Goal: Information Seeking & Learning: Learn about a topic

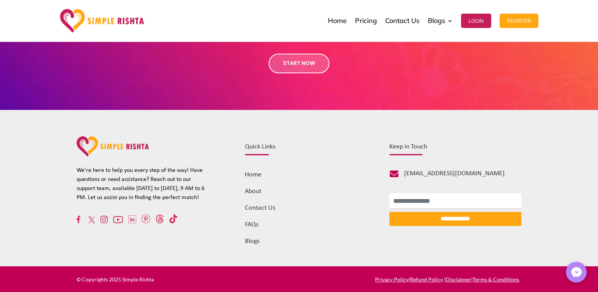
scroll to position [796, 0]
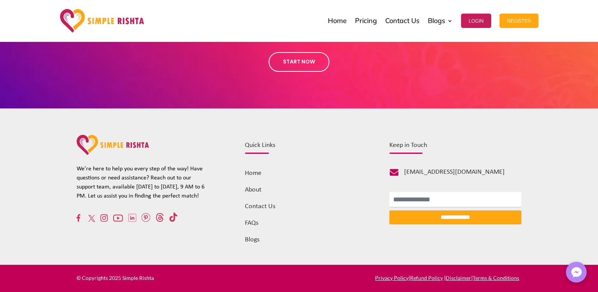
click at [104, 3] on div at bounding box center [108, 21] width 96 height 38
click at [105, 24] on img at bounding box center [102, 20] width 85 height 23
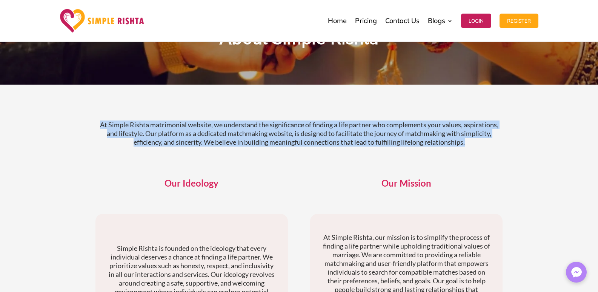
drag, startPoint x: 165, startPoint y: 124, endPoint x: 492, endPoint y: 152, distance: 328.4
click at [492, 152] on div "At Simple Rishta matrimonial website, we understand the significance of finding…" at bounding box center [299, 140] width 408 height 58
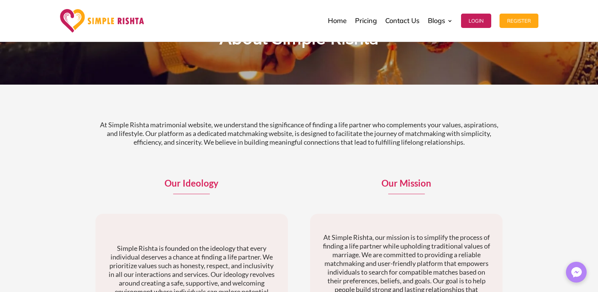
click at [98, 17] on img at bounding box center [102, 20] width 85 height 23
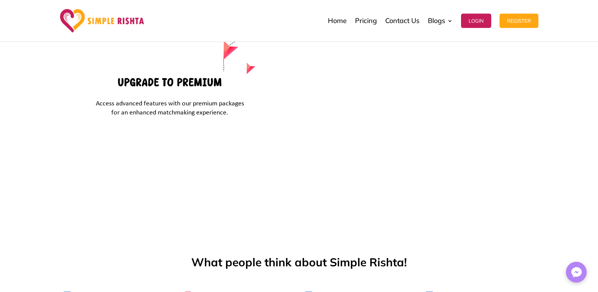
scroll to position [2844, 0]
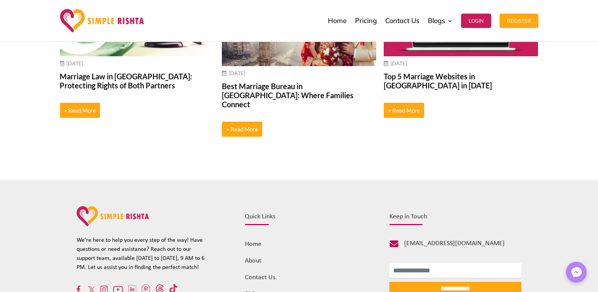
click at [247, 257] on link "About" at bounding box center [253, 260] width 17 height 7
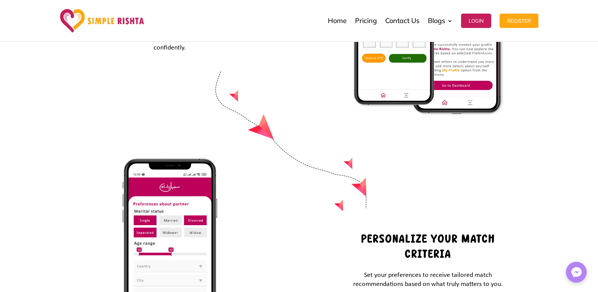
scroll to position [3216, 0]
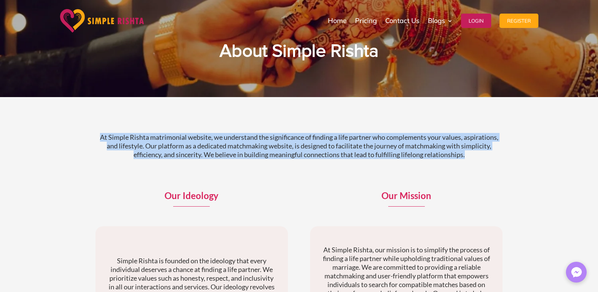
drag, startPoint x: 100, startPoint y: 132, endPoint x: 488, endPoint y: 155, distance: 388.7
click at [488, 155] on div "At Simple Rishta matrimonial website, we understand the significance of finding…" at bounding box center [299, 152] width 408 height 58
copy p "At Simple Rishta matrimonial website, we understand the significance of finding…"
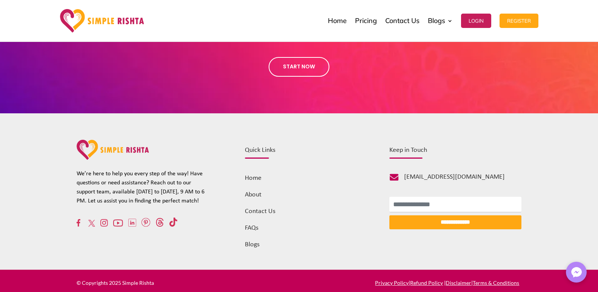
scroll to position [796, 0]
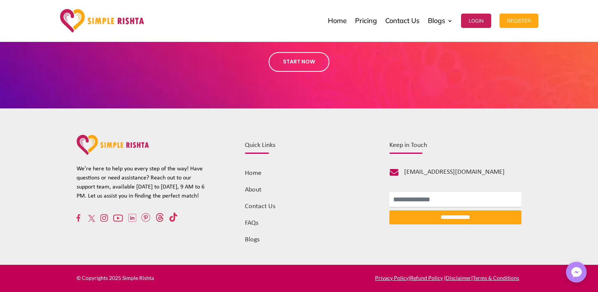
click at [254, 192] on link "About" at bounding box center [253, 189] width 17 height 7
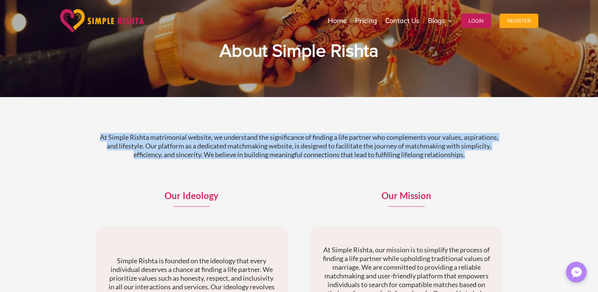
click at [491, 160] on div "At Simple Rishta matrimonial website, we understand the significance of finding…" at bounding box center [299, 257] width 598 height 320
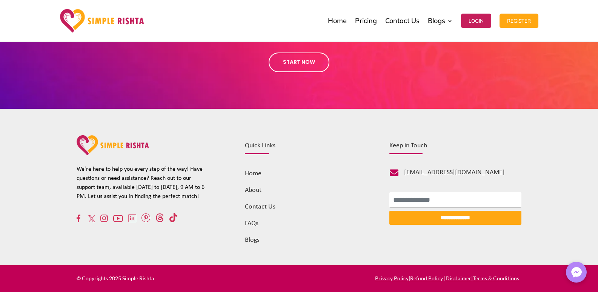
scroll to position [796, 0]
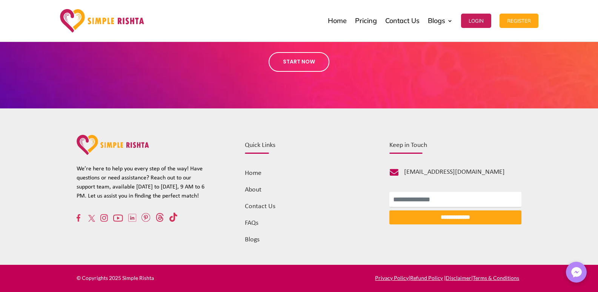
click at [74, 14] on img at bounding box center [102, 20] width 85 height 23
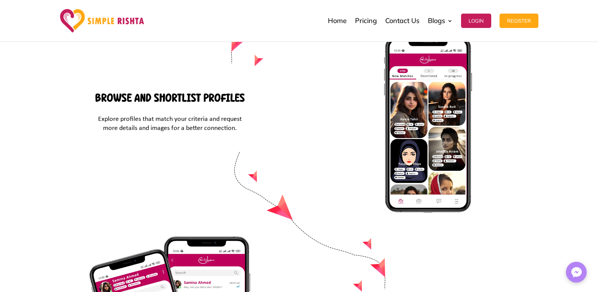
scroll to position [3225, 0]
